Goal: Communication & Community: Answer question/provide support

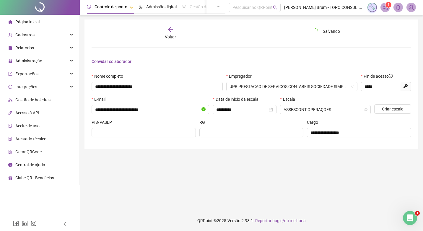
click at [38, 6] on div at bounding box center [40, 7] width 80 height 15
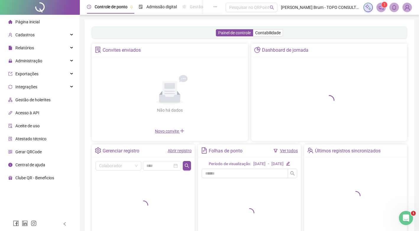
click at [177, 131] on span "Novo convite" at bounding box center [170, 131] width 30 height 5
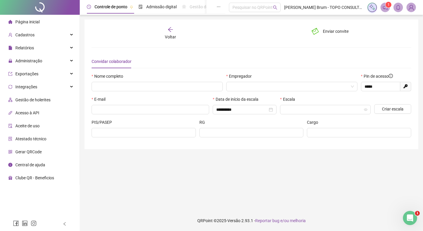
type input "*****"
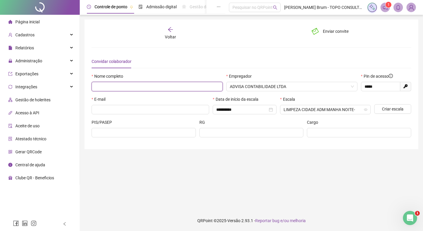
click at [189, 86] on input "text" at bounding box center [157, 86] width 131 height 9
type input "**********"
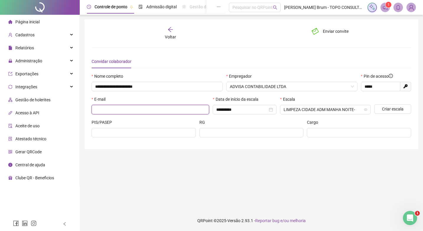
type input "**********"
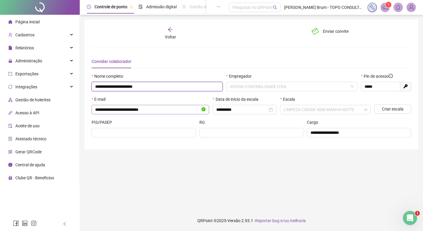
scroll to position [813, 0]
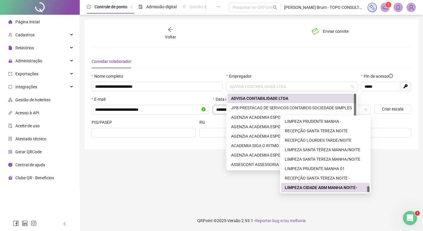
click at [251, 106] on div "JPB PRESTACAO DE SERVICOS CONTABEIS SOCIEDADE SIMPLES" at bounding box center [292, 108] width 122 height 7
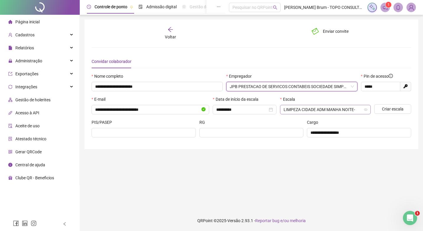
click at [296, 113] on span "LIMPEZA CIDADE ADM MANHA NOITE-" at bounding box center [326, 109] width 84 height 9
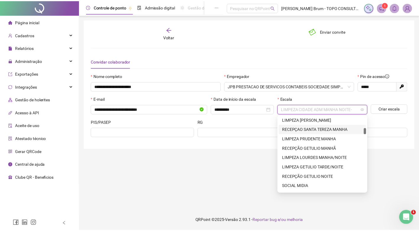
scroll to position [0, 0]
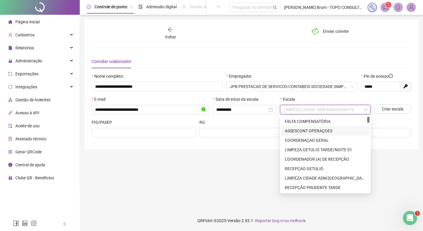
click at [307, 131] on div "ASSESCONT OPERAÇOES" at bounding box center [325, 131] width 81 height 7
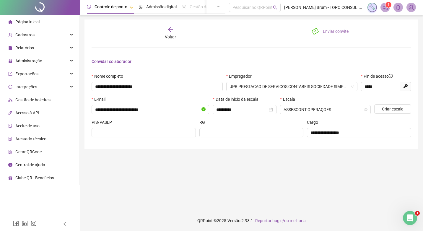
click at [332, 32] on span "Enviar convite" at bounding box center [336, 31] width 26 height 7
drag, startPoint x: 59, startPoint y: 31, endPoint x: 58, endPoint y: 36, distance: 5.2
click at [59, 31] on div "Cadastros" at bounding box center [39, 35] width 77 height 12
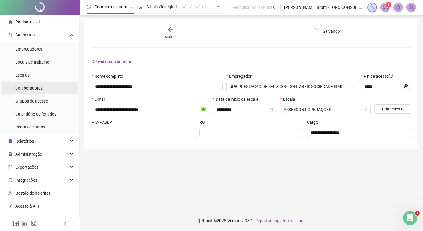
click at [34, 87] on span "Colaboradores" at bounding box center [28, 88] width 27 height 5
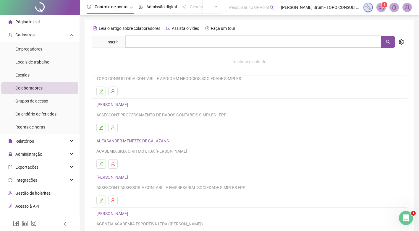
click at [154, 37] on input "text" at bounding box center [253, 42] width 255 height 12
type input "****"
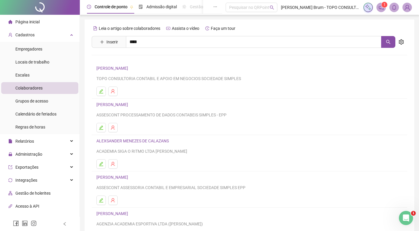
click at [301, 148] on div "ALEXSANDER MENEZES DE CALAZANS ACADEMIA SIGA O RITMO LTDA [PERSON_NAME]" at bounding box center [249, 145] width 306 height 17
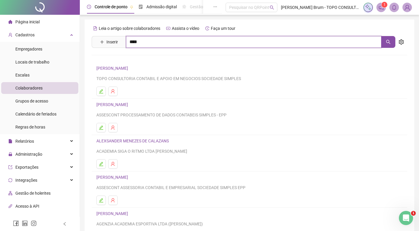
click at [183, 46] on input "****" at bounding box center [253, 42] width 255 height 12
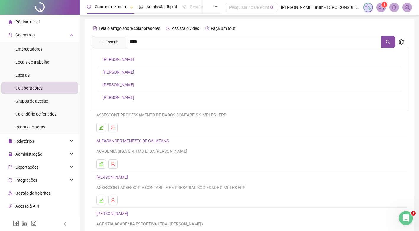
click at [116, 56] on div "[PERSON_NAME]" at bounding box center [249, 79] width 315 height 63
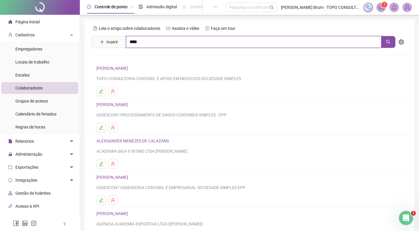
drag, startPoint x: 167, startPoint y: 38, endPoint x: 158, endPoint y: 43, distance: 10.2
click at [167, 38] on input "****" at bounding box center [253, 42] width 255 height 12
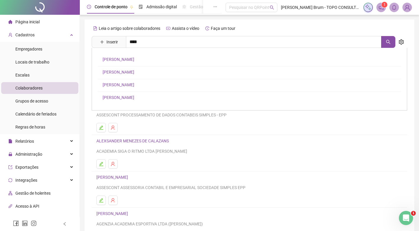
click at [127, 60] on link "[PERSON_NAME]" at bounding box center [119, 59] width 32 height 5
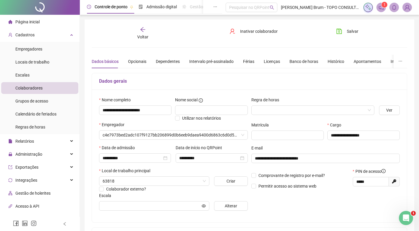
type input "**********"
click at [248, 30] on span "Inativar colaborador" at bounding box center [259, 31] width 38 height 7
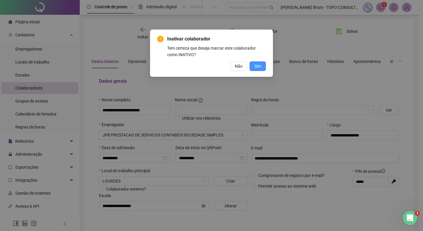
click at [263, 67] on button "Sim" at bounding box center [258, 65] width 16 height 9
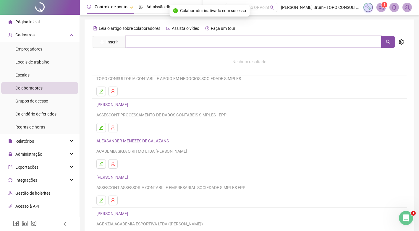
click at [162, 44] on input "text" at bounding box center [253, 42] width 255 height 12
type input "******"
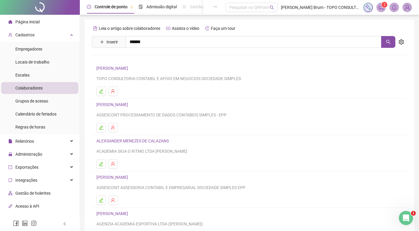
click at [126, 71] on link "[PERSON_NAME]" at bounding box center [119, 72] width 32 height 5
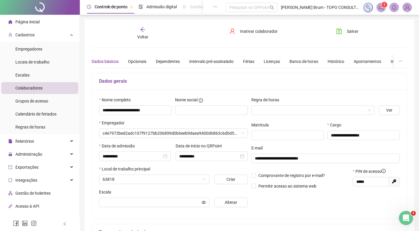
type input "**********"
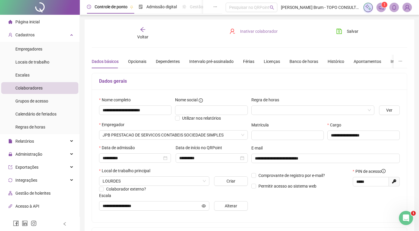
click at [253, 31] on span "Inativar colaborador" at bounding box center [259, 31] width 38 height 7
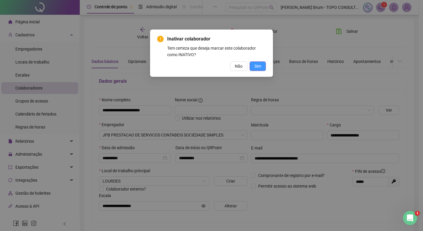
click at [257, 65] on span "Sim" at bounding box center [257, 66] width 7 height 7
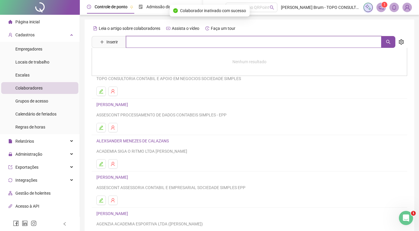
click at [146, 41] on input "text" at bounding box center [253, 42] width 255 height 12
type input "******"
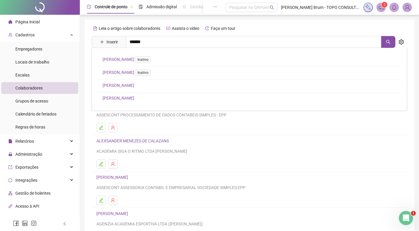
click at [129, 84] on link "[PERSON_NAME]" at bounding box center [119, 85] width 32 height 5
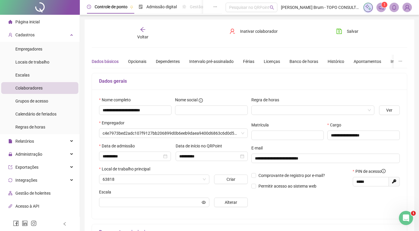
type input "**********"
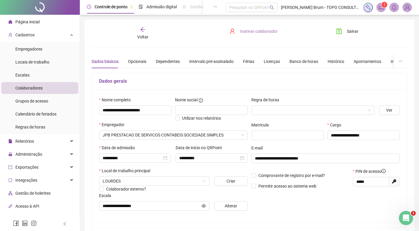
click at [258, 33] on span "Inativar colaborador" at bounding box center [259, 31] width 38 height 7
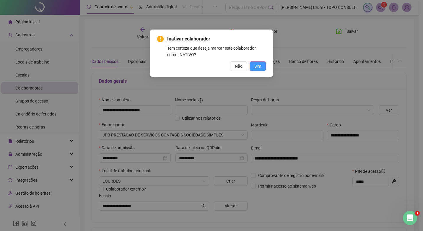
click at [258, 69] on span "Sim" at bounding box center [257, 66] width 7 height 7
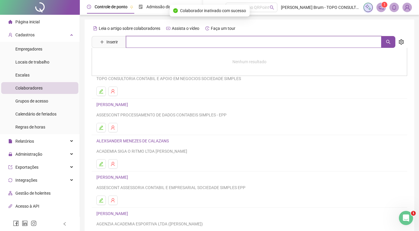
click at [239, 40] on input "text" at bounding box center [253, 42] width 255 height 12
type input "****"
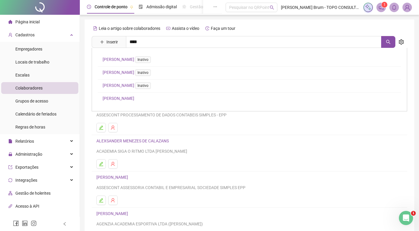
click at [134, 99] on link "[PERSON_NAME]" at bounding box center [119, 98] width 32 height 5
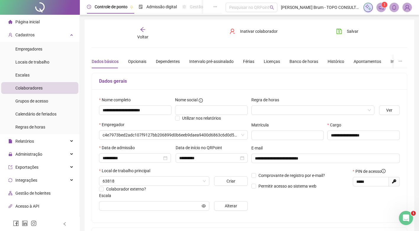
type input "**********"
drag, startPoint x: 323, startPoint y: 104, endPoint x: 319, endPoint y: 110, distance: 6.6
click at [322, 106] on div "Regra de horas" at bounding box center [312, 106] width 123 height 18
click at [319, 110] on input "search" at bounding box center [310, 110] width 111 height 9
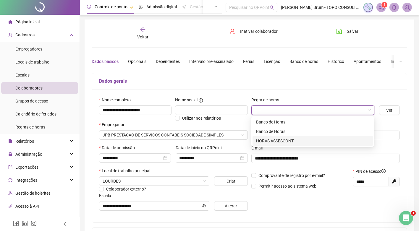
click at [287, 139] on div "HORAS ASSESCONT" at bounding box center [312, 141] width 113 height 7
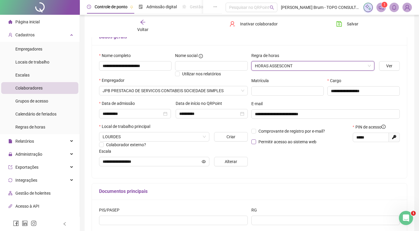
scroll to position [59, 0]
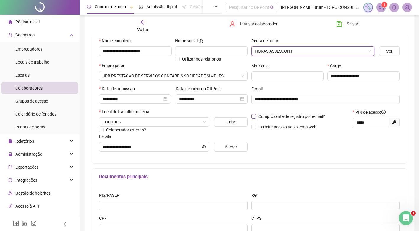
click at [267, 116] on span "Comprovante de registro por e-mail?" at bounding box center [291, 116] width 66 height 5
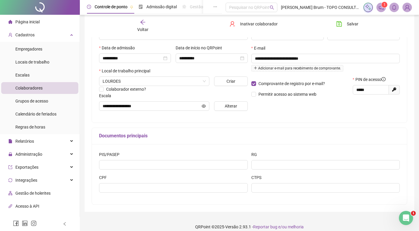
scroll to position [106, 0]
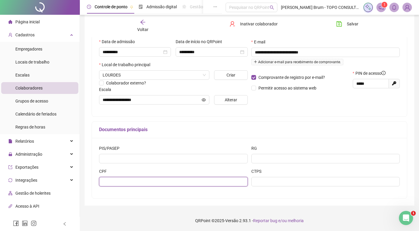
click at [140, 178] on input "text" at bounding box center [173, 181] width 149 height 9
type input "**********"
click at [350, 31] on div "Salvar" at bounding box center [355, 26] width 53 height 14
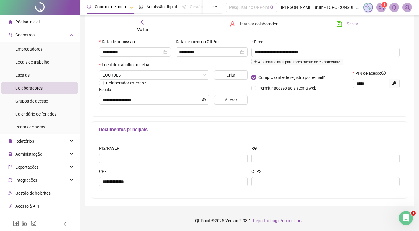
click at [353, 25] on span "Salvar" at bounding box center [353, 24] width 12 height 7
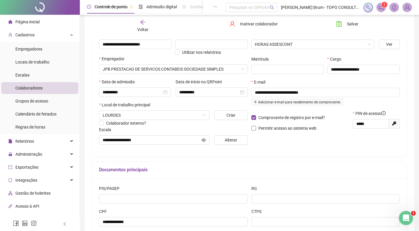
scroll to position [59, 0]
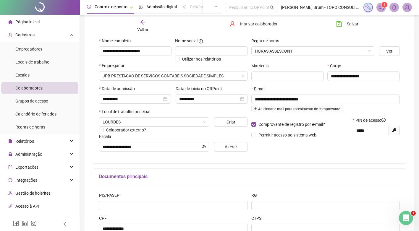
click at [380, 119] on span "PIN de acesso" at bounding box center [370, 120] width 30 height 7
click at [384, 119] on icon "info-circle" at bounding box center [383, 120] width 4 height 4
click at [384, 120] on icon "info-circle" at bounding box center [383, 120] width 4 height 4
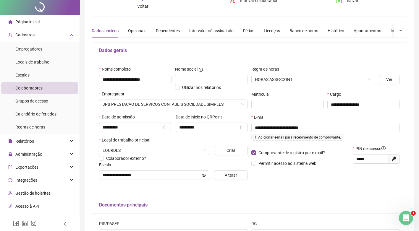
scroll to position [0, 0]
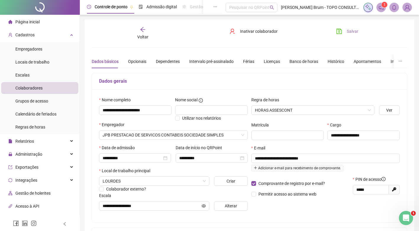
click at [348, 32] on span "Salvar" at bounding box center [353, 31] width 12 height 7
click at [407, 217] on icon "Abertura do Messenger da Intercom" at bounding box center [405, 217] width 10 height 10
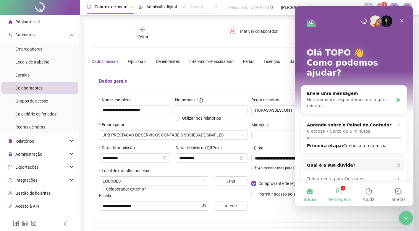
click at [343, 190] on button "1 Mensagens" at bounding box center [339, 195] width 30 height 24
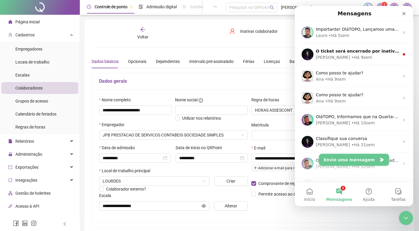
click at [356, 161] on button "Envie uma mensagem" at bounding box center [354, 160] width 70 height 12
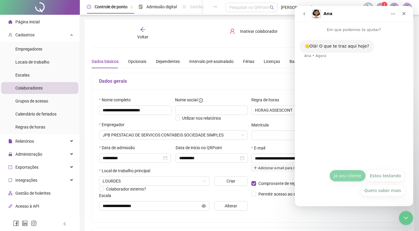
click at [349, 174] on button "Já sou cliente" at bounding box center [347, 176] width 36 height 12
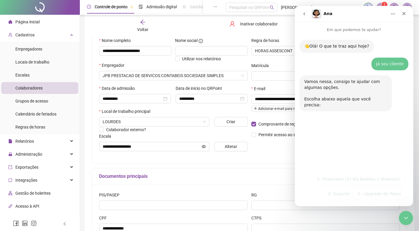
scroll to position [106, 0]
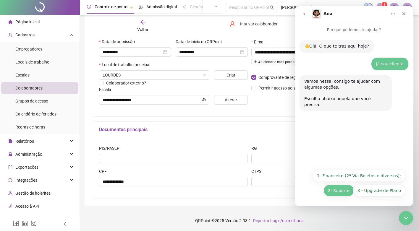
click at [344, 191] on button "2- Suporte" at bounding box center [338, 191] width 30 height 12
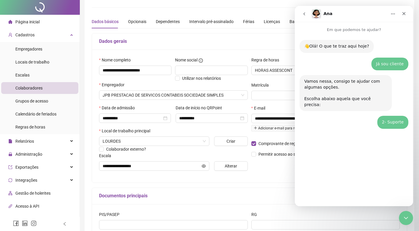
scroll to position [0, 0]
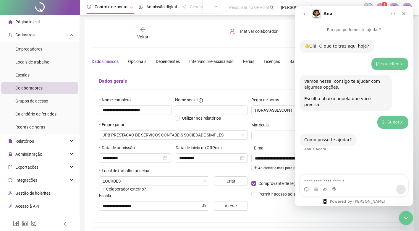
click at [313, 178] on textarea "Envie uma mensagem..." at bounding box center [354, 180] width 108 height 10
type textarea "**********"
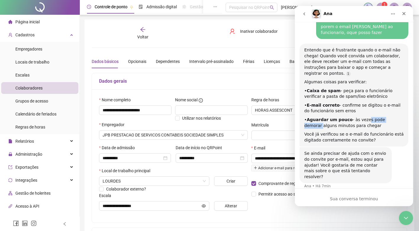
drag, startPoint x: 382, startPoint y: 113, endPoint x: 391, endPoint y: 113, distance: 9.8
click at [391, 117] on div "• Aguardar um pouco - às vezes pode demorar alguns minutos para chegar" at bounding box center [353, 123] width 99 height 12
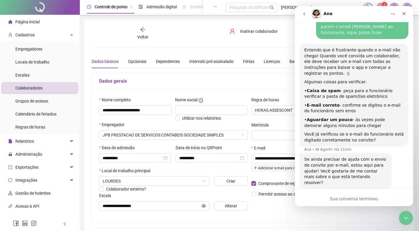
drag, startPoint x: 391, startPoint y: 113, endPoint x: 328, endPoint y: 123, distance: 64.0
click at [319, 132] on div "Você já verificou se o e-mail do funcionário está digitado corretamente no conv…" at bounding box center [353, 138] width 99 height 12
drag, startPoint x: 324, startPoint y: 120, endPoint x: 340, endPoint y: 120, distance: 16.3
click at [340, 120] on div "• Aguardar um pouco - às vezes pode demorar alguns minutos para chegar" at bounding box center [353, 123] width 99 height 12
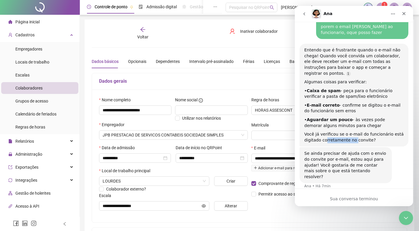
drag, startPoint x: 325, startPoint y: 132, endPoint x: 361, endPoint y: 132, distance: 35.5
click at [361, 132] on div "Você já verificou se o e-mail do funcionário está digitado corretamente no conv…" at bounding box center [353, 138] width 99 height 12
click at [209, 73] on div "Dados gerais" at bounding box center [249, 81] width 315 height 17
click at [257, 60] on div "Dados básicos Opcionais Dependentes Intervalo pré-assinalado Férias Licenças Ba…" at bounding box center [268, 62] width 353 height 14
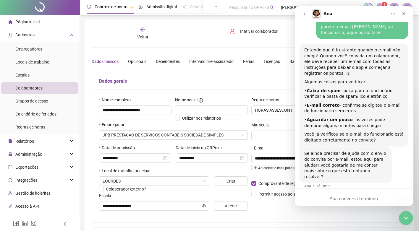
click at [264, 82] on h5 "Dados gerais" at bounding box center [249, 81] width 301 height 7
click at [404, 10] on div "Fechar" at bounding box center [403, 13] width 11 height 11
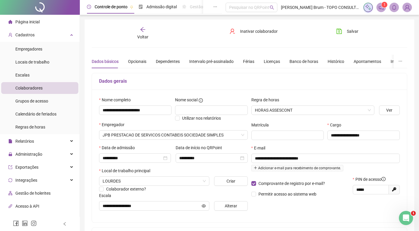
click at [48, 23] on li "Página inicial" at bounding box center [39, 22] width 77 height 12
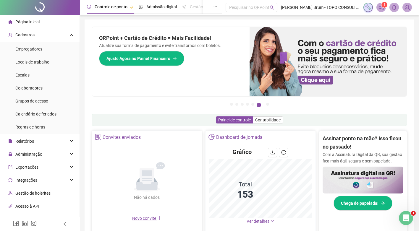
click at [416, 223] on div "Controle de ponto Admissão digital Gestão de férias Painel do DP Folha de pagam…" at bounding box center [249, 192] width 339 height 385
click at [404, 217] on icon "Abertura do Messenger da Intercom" at bounding box center [405, 217] width 10 height 10
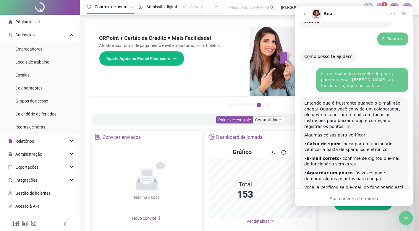
scroll to position [136, 0]
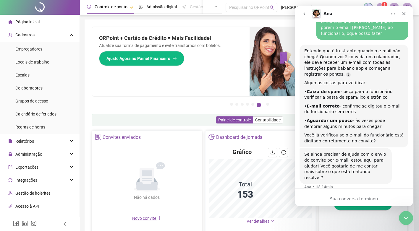
click at [321, 194] on div "Sua conversa terminou" at bounding box center [354, 198] width 118 height 18
drag, startPoint x: 327, startPoint y: 165, endPoint x: 358, endPoint y: 165, distance: 30.7
click at [358, 165] on div "Se ainda precisar de ajuda com o envio do convite por e-mail, estou aqui para a…" at bounding box center [345, 166] width 83 height 29
drag, startPoint x: 358, startPoint y: 165, endPoint x: 333, endPoint y: 144, distance: 32.3
click at [333, 148] on div "Se ainda precisar de ajuda com o envio do convite por e-mail, estou aqui para a…" at bounding box center [345, 166] width 92 height 36
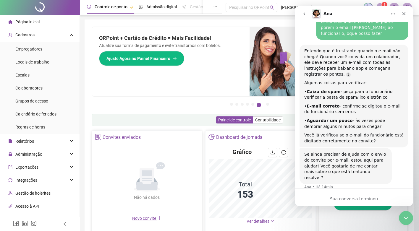
drag, startPoint x: 333, startPoint y: 144, endPoint x: 340, endPoint y: 146, distance: 6.8
click at [340, 152] on div "Se ainda precisar de ajuda com o envio do convite por e-mail, estou aqui para a…" at bounding box center [345, 166] width 83 height 29
drag, startPoint x: 340, startPoint y: 146, endPoint x: 377, endPoint y: 146, distance: 37.5
click at [377, 152] on div "Se ainda precisar de ajuda com o envio do convite por e-mail, estou aqui para a…" at bounding box center [345, 166] width 83 height 29
click at [378, 152] on div "Se ainda precisar de ajuda com o envio do convite por e-mail, estou aqui para a…" at bounding box center [345, 166] width 83 height 29
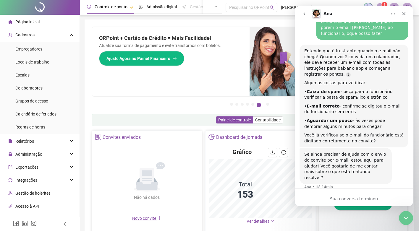
drag, startPoint x: 325, startPoint y: 194, endPoint x: 337, endPoint y: 197, distance: 12.6
click at [325, 195] on div "Sua conversa terminou" at bounding box center [354, 198] width 118 height 18
click at [338, 197] on div "Sua conversa terminou" at bounding box center [354, 199] width 118 height 6
click at [340, 200] on div "Sua conversa terminou" at bounding box center [354, 199] width 118 height 6
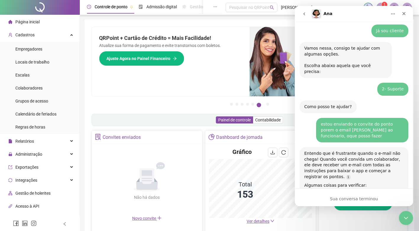
scroll to position [0, 0]
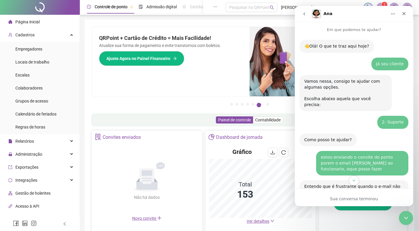
click at [360, 198] on div "Sua conversa terminou" at bounding box center [354, 199] width 118 height 6
drag, startPoint x: 360, startPoint y: 198, endPoint x: 353, endPoint y: 200, distance: 7.7
click at [353, 200] on div "Sua conversa terminou" at bounding box center [354, 198] width 118 height 18
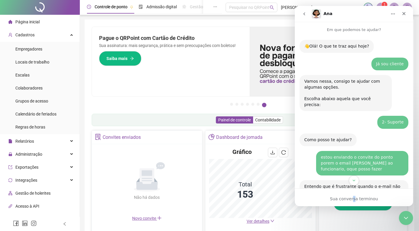
click at [303, 14] on icon "go back" at bounding box center [304, 14] width 5 height 5
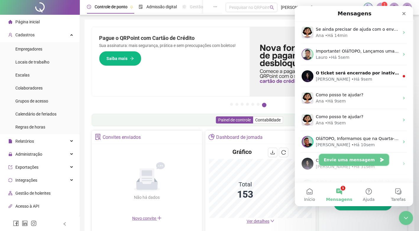
click at [361, 157] on button "Envie uma mensagem" at bounding box center [354, 160] width 70 height 12
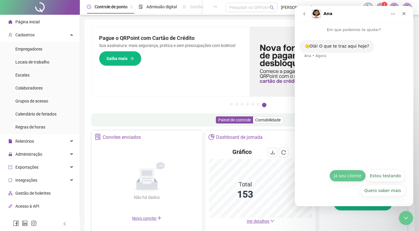
click at [353, 176] on button "Já sou cliente" at bounding box center [347, 176] width 36 height 12
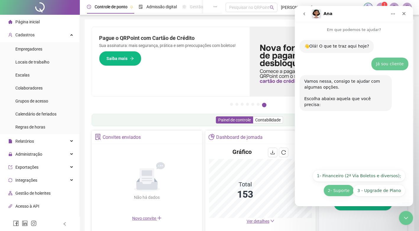
click at [345, 191] on button "2- Suporte" at bounding box center [338, 191] width 30 height 12
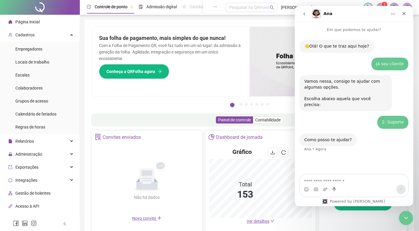
click at [328, 185] on div "Messenger da Intercom" at bounding box center [354, 189] width 108 height 9
click at [331, 181] on textarea "Envie uma mensagem..." at bounding box center [354, 180] width 108 height 10
click at [304, 17] on button "go back" at bounding box center [303, 13] width 11 height 11
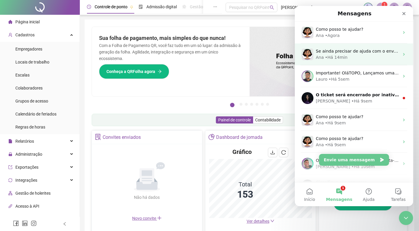
click at [346, 55] on div "Ana • Há 14min" at bounding box center [357, 57] width 83 height 6
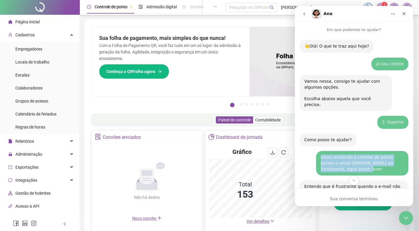
drag, startPoint x: 317, startPoint y: 152, endPoint x: 331, endPoint y: 167, distance: 20.3
click at [331, 167] on div "estou enviando o convite do ponto porem o email nao chaga ao funcionario, oque …" at bounding box center [362, 163] width 92 height 25
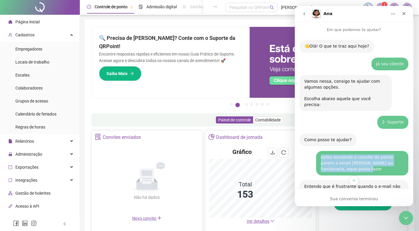
copy div "estou enviando o convite do ponto porem o email [PERSON_NAME] ao funcionario, o…"
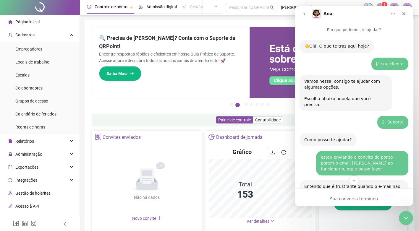
click at [305, 20] on nav "Ana" at bounding box center [354, 14] width 118 height 16
click at [305, 17] on button "go back" at bounding box center [303, 13] width 11 height 11
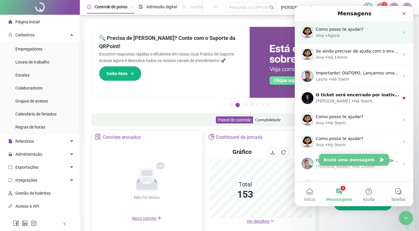
click at [340, 35] on div "Ana • Agora" at bounding box center [357, 36] width 83 height 6
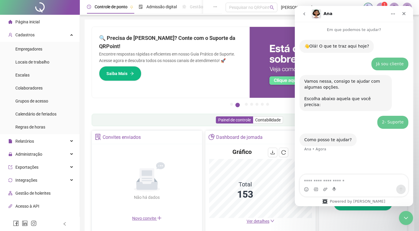
click at [338, 179] on textarea "Envie uma mensagem..." at bounding box center [354, 180] width 108 height 10
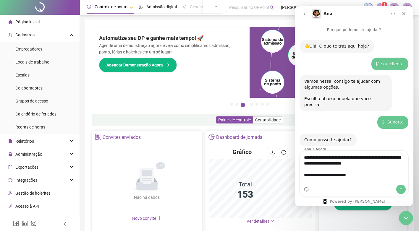
type textarea "**********"
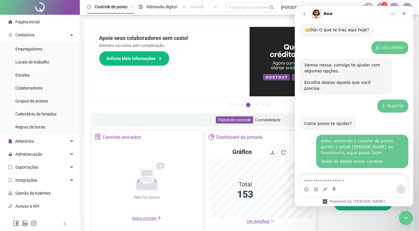
scroll to position [1, 0]
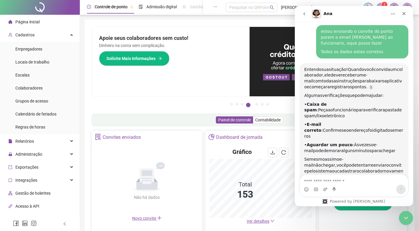
drag, startPoint x: 327, startPoint y: 100, endPoint x: 338, endPoint y: 101, distance: 11.0
click at [342, 102] on div "• Caixa de spam : Peça ao funcionário para verificar a pasta de spam/lixo eletr…" at bounding box center [353, 110] width 99 height 17
click at [328, 108] on span "Peça" at bounding box center [323, 110] width 10 height 5
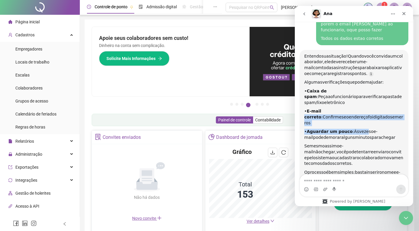
drag, startPoint x: 318, startPoint y: 110, endPoint x: 358, endPoint y: 113, distance: 40.1
click at [358, 113] on div "Entendo sua situação! Quando você convida um colaborador, ele deve receber um e…" at bounding box center [353, 120] width 99 height 134
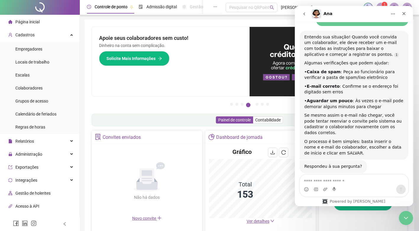
scroll to position [158, 0]
drag, startPoint x: 315, startPoint y: 150, endPoint x: 319, endPoint y: 152, distance: 4.4
click at [319, 160] on div "Respondeu à sua pergunta? Ana • Agora" at bounding box center [332, 166] width 67 height 13
click at [326, 163] on div "Respondeu à sua pergunta?" at bounding box center [333, 166] width 58 height 6
drag, startPoint x: 330, startPoint y: 155, endPoint x: 364, endPoint y: 155, distance: 34.0
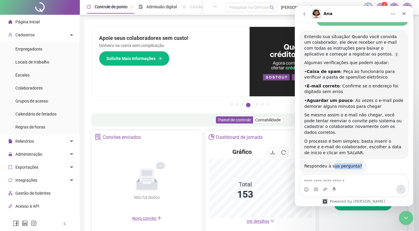
click at [364, 160] on div "Respondeu à sua pergunta? Ana • Agora" at bounding box center [353, 173] width 109 height 26
click at [333, 183] on textarea "Envie uma mensagem..." at bounding box center [354, 180] width 108 height 10
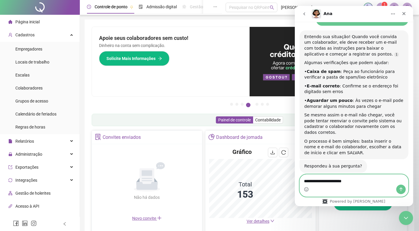
type textarea "**********"
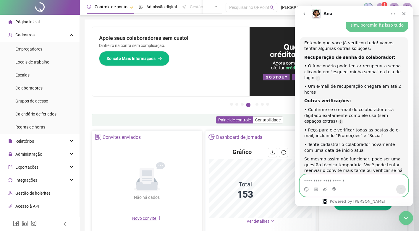
scroll to position [327, 0]
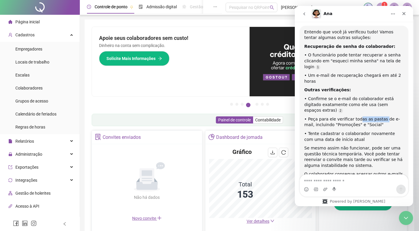
drag, startPoint x: 362, startPoint y: 96, endPoint x: 379, endPoint y: 96, distance: 17.1
click at [379, 116] on div "• Peça para ele verificar todas as pastas de e-mail, incluindo "Promoções" e "S…" at bounding box center [353, 122] width 99 height 12
drag, startPoint x: 321, startPoint y: 101, endPoint x: 345, endPoint y: 101, distance: 24.2
click at [345, 116] on div "• Peça para ele verificar todas as pastas de e-mail, incluindo "Promoções" e "S…" at bounding box center [353, 122] width 99 height 12
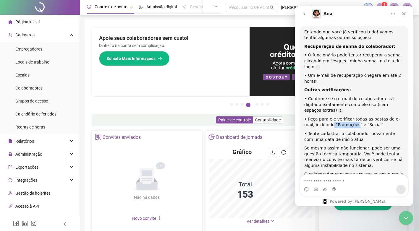
click at [345, 116] on div "• Peça para ele verificar todas as pastas de e-mail, incluindo "Promoções" e "S…" at bounding box center [353, 122] width 99 height 12
drag, startPoint x: 311, startPoint y: 109, endPoint x: 330, endPoint y: 109, distance: 18.3
click at [330, 131] on div "• Tente cadastrar o colaborador novamente com uma data de início atual" at bounding box center [353, 137] width 99 height 12
drag, startPoint x: 343, startPoint y: 109, endPoint x: 377, endPoint y: 109, distance: 33.4
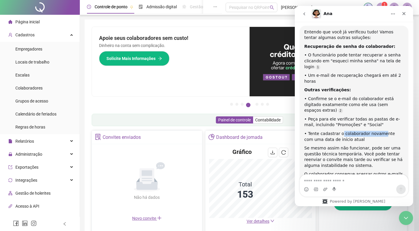
click at [377, 131] on div "• Tente cadastrar o colaborador novamente com uma data de início atual" at bounding box center [353, 137] width 99 height 12
drag, startPoint x: 307, startPoint y: 123, endPoint x: 352, endPoint y: 122, distance: 44.9
click at [352, 145] on div "Se mesmo assim não funcionar, pode ser uma questão técnica temporária. Você pod…" at bounding box center [353, 156] width 99 height 23
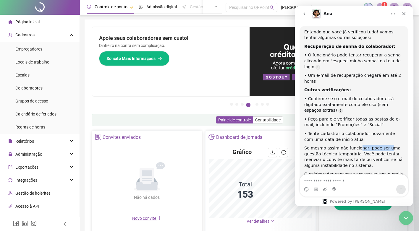
click at [381, 145] on div "Se mesmo assim não funcionar, pode ser uma questão técnica temporária. Você pod…" at bounding box center [353, 156] width 99 height 23
drag, startPoint x: 324, startPoint y: 128, endPoint x: 350, endPoint y: 127, distance: 26.3
click at [350, 145] on div "Se mesmo assim não funcionar, pode ser uma questão técnica temporária. Você pod…" at bounding box center [353, 156] width 99 height 23
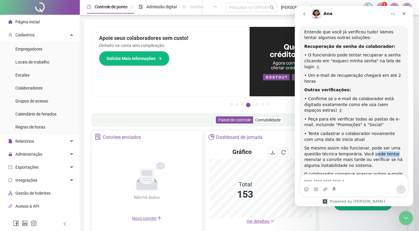
drag, startPoint x: 375, startPoint y: 128, endPoint x: 398, endPoint y: 131, distance: 23.3
click at [396, 145] on div "Se mesmo assim não funcionar, pode ser uma questão técnica temporária. Você pod…" at bounding box center [353, 156] width 99 height 23
click at [398, 145] on div "Se mesmo assim não funcionar, pode ser uma questão técnica temporária. Você pod…" at bounding box center [353, 156] width 99 height 23
drag, startPoint x: 337, startPoint y: 153, endPoint x: 345, endPoint y: 154, distance: 8.1
click at [345, 171] on div "O colaborador consegue acessar outros e-mails normalmente?" at bounding box center [353, 177] width 99 height 12
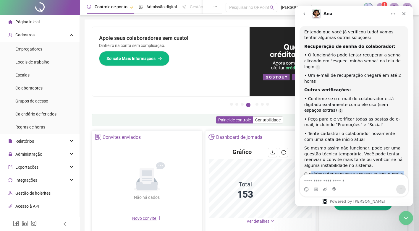
click at [345, 171] on div "O colaborador consegue acessar outros e-mails normalmente?" at bounding box center [353, 177] width 99 height 12
click at [333, 188] on icon "Start recording" at bounding box center [334, 189] width 4 height 4
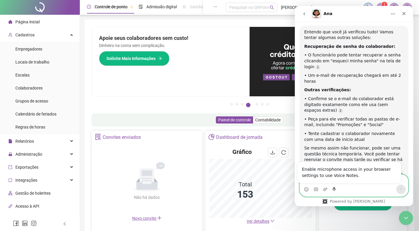
click at [336, 180] on div "Enable microphone access in your browser settings to use Voice Notes." at bounding box center [349, 173] width 104 height 22
click at [312, 160] on div "Entendo que você já verificou tudo! Vamos tentar algumas outras soluções: Recup…" at bounding box center [353, 106] width 109 height 161
click at [320, 179] on textarea "Envie uma mensagem..." at bounding box center [354, 180] width 108 height 10
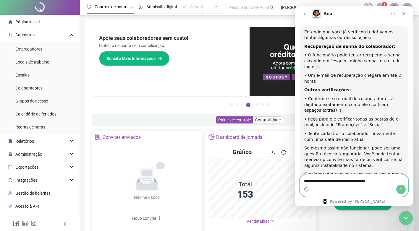
type textarea "**********"
